Goal: Entertainment & Leisure: Consume media (video, audio)

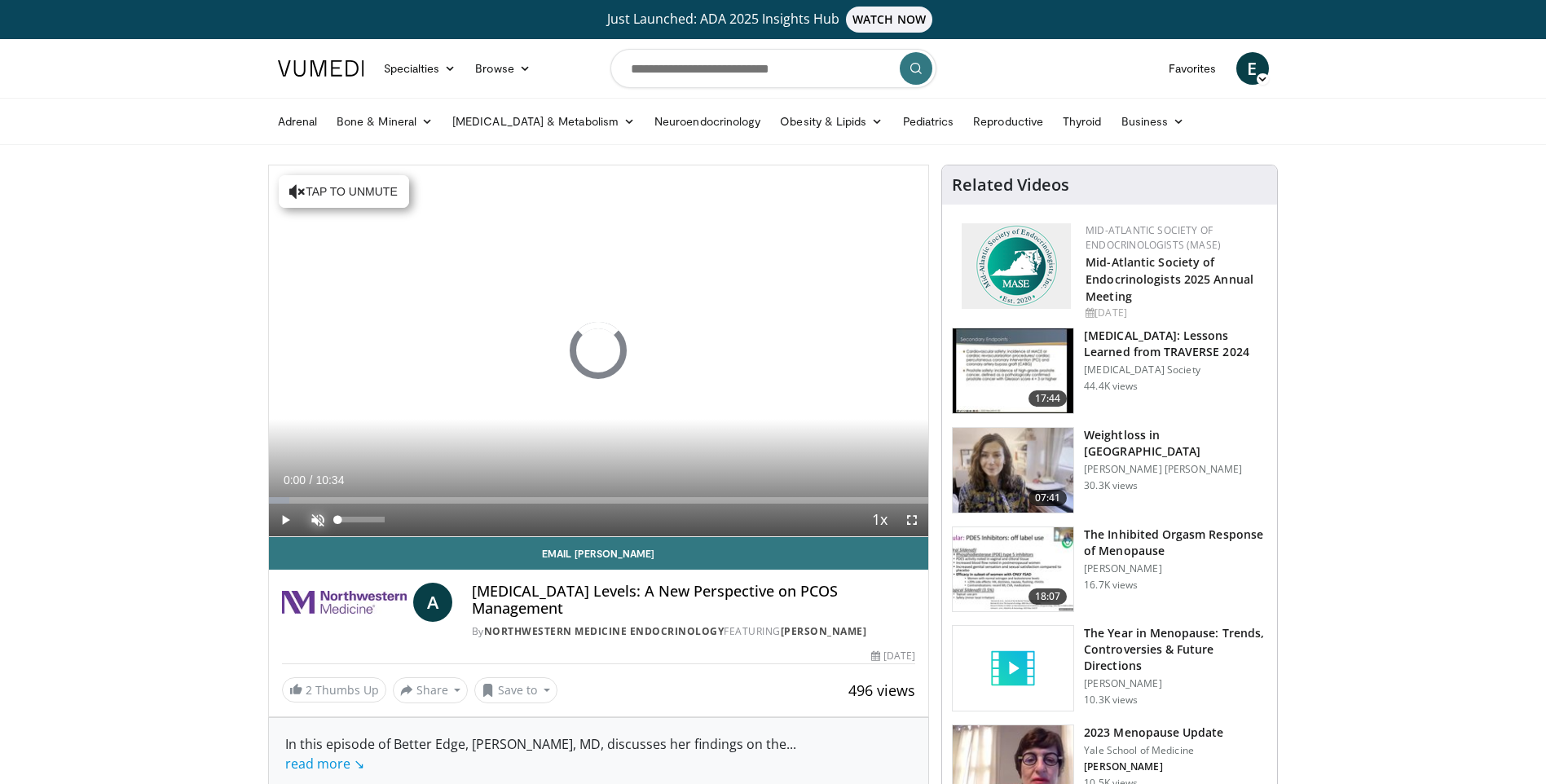
click at [315, 519] on span "Video Player" at bounding box center [318, 519] width 33 height 33
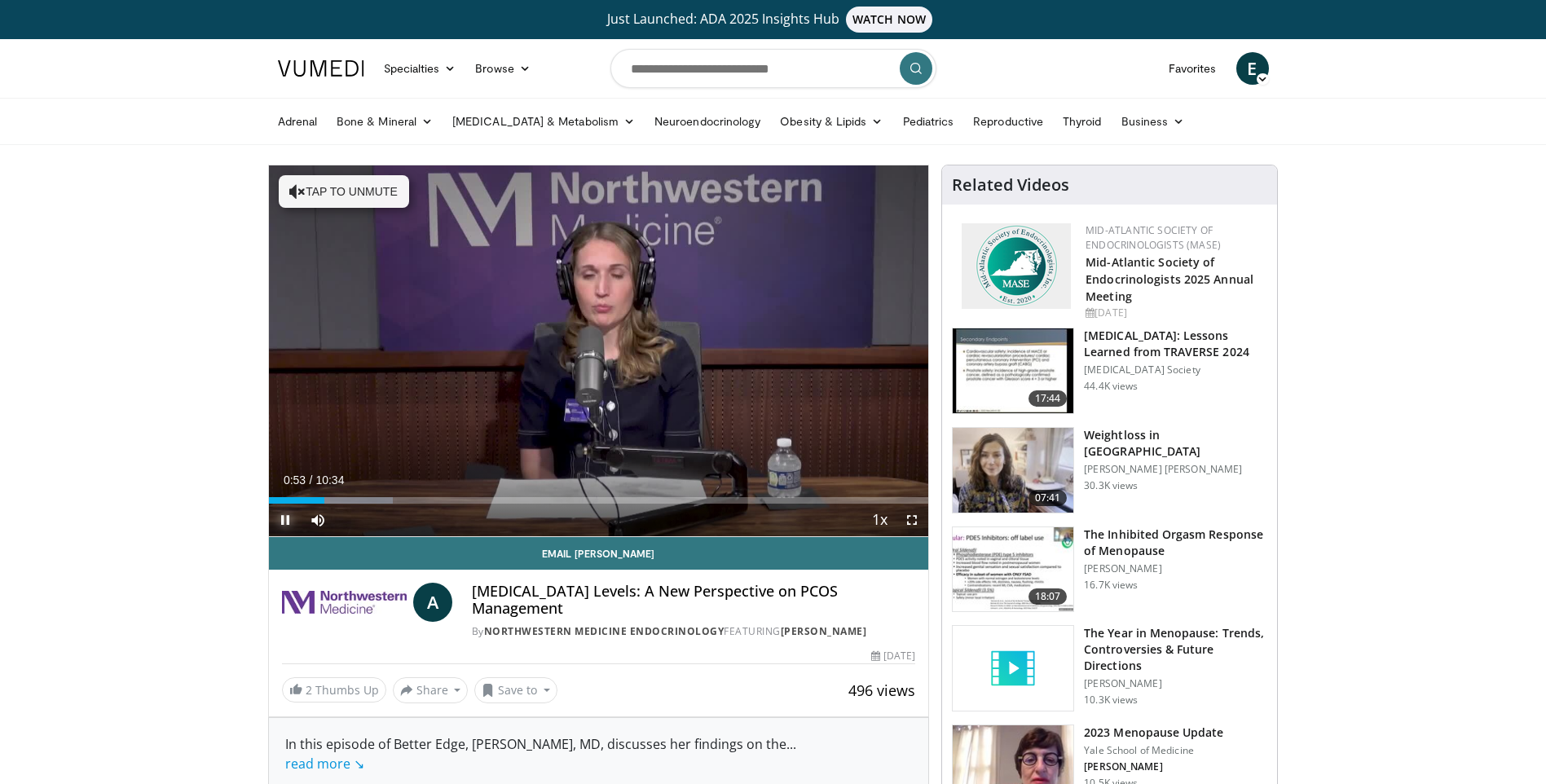
click at [286, 516] on span "Video Player" at bounding box center [285, 519] width 33 height 33
